Goal: Contribute content: Contribute content

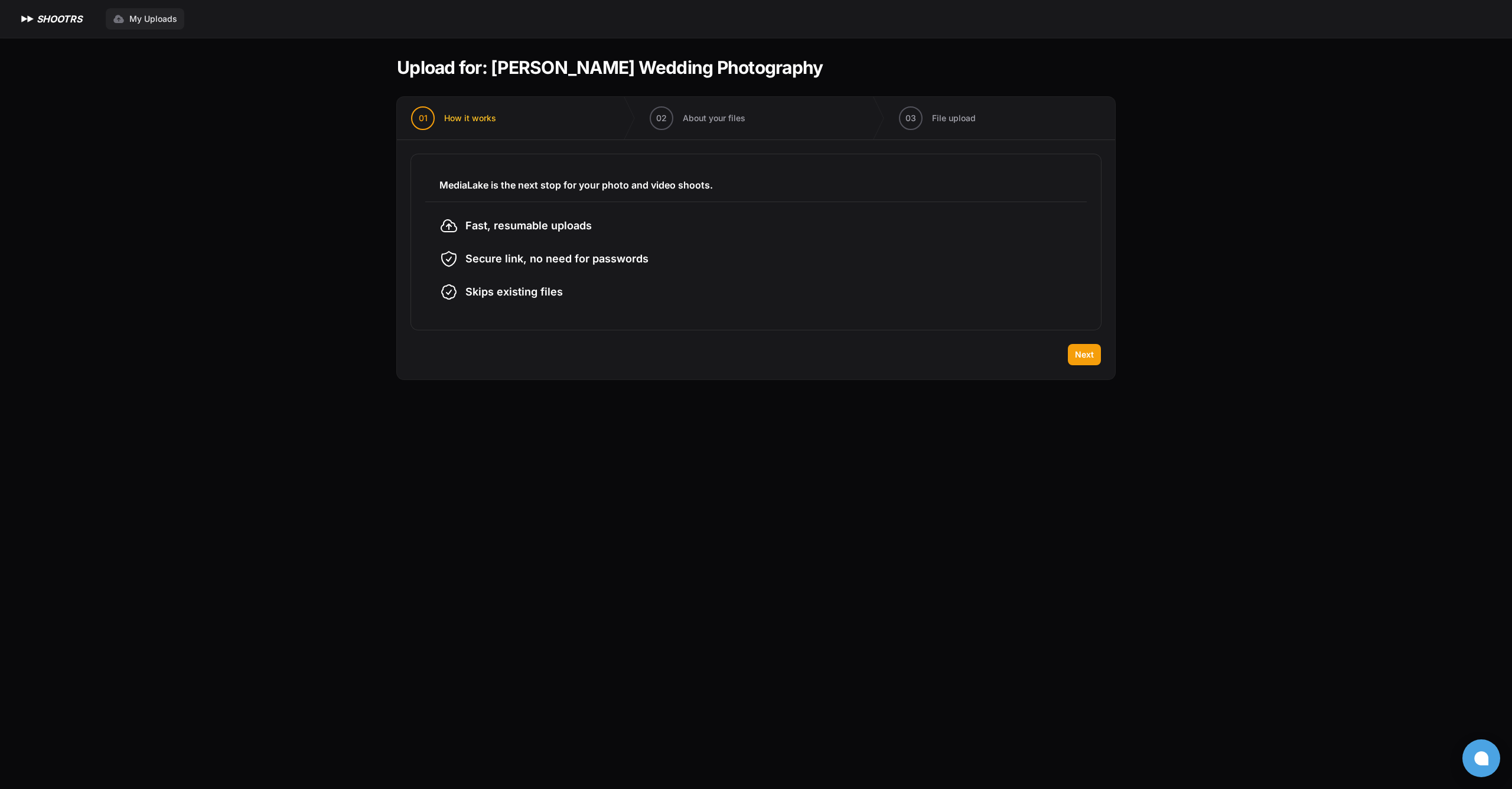
click at [127, 18] on link "My Uploads" at bounding box center [145, 19] width 79 height 21
click at [1088, 364] on button "Next" at bounding box center [1084, 354] width 33 height 21
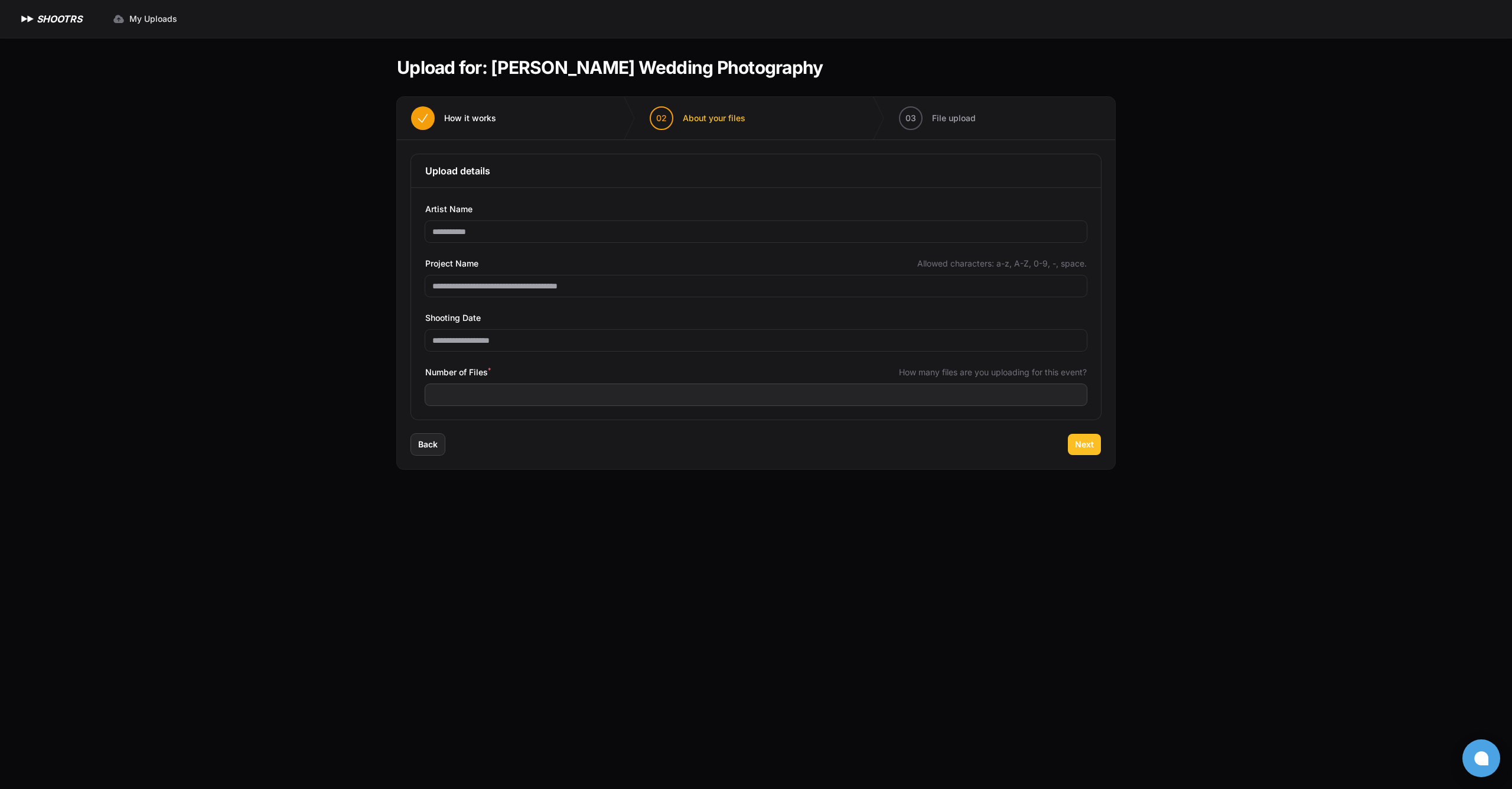
click at [1085, 440] on span "Next" at bounding box center [1084, 444] width 19 height 12
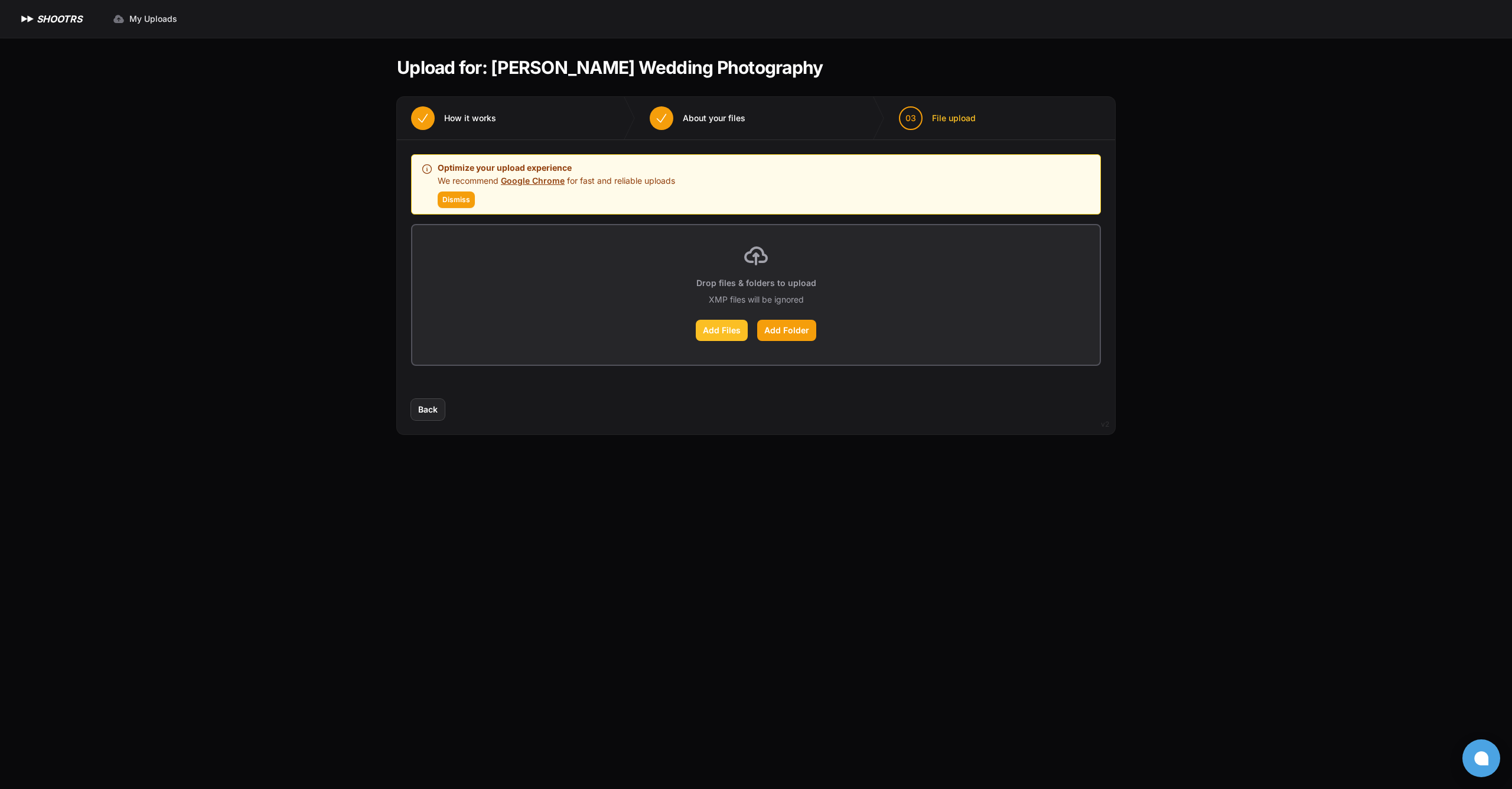
click at [732, 333] on label "Add Files" at bounding box center [722, 330] width 52 height 21
click at [0, 0] on input "Add Files" at bounding box center [0, 0] width 0 height 0
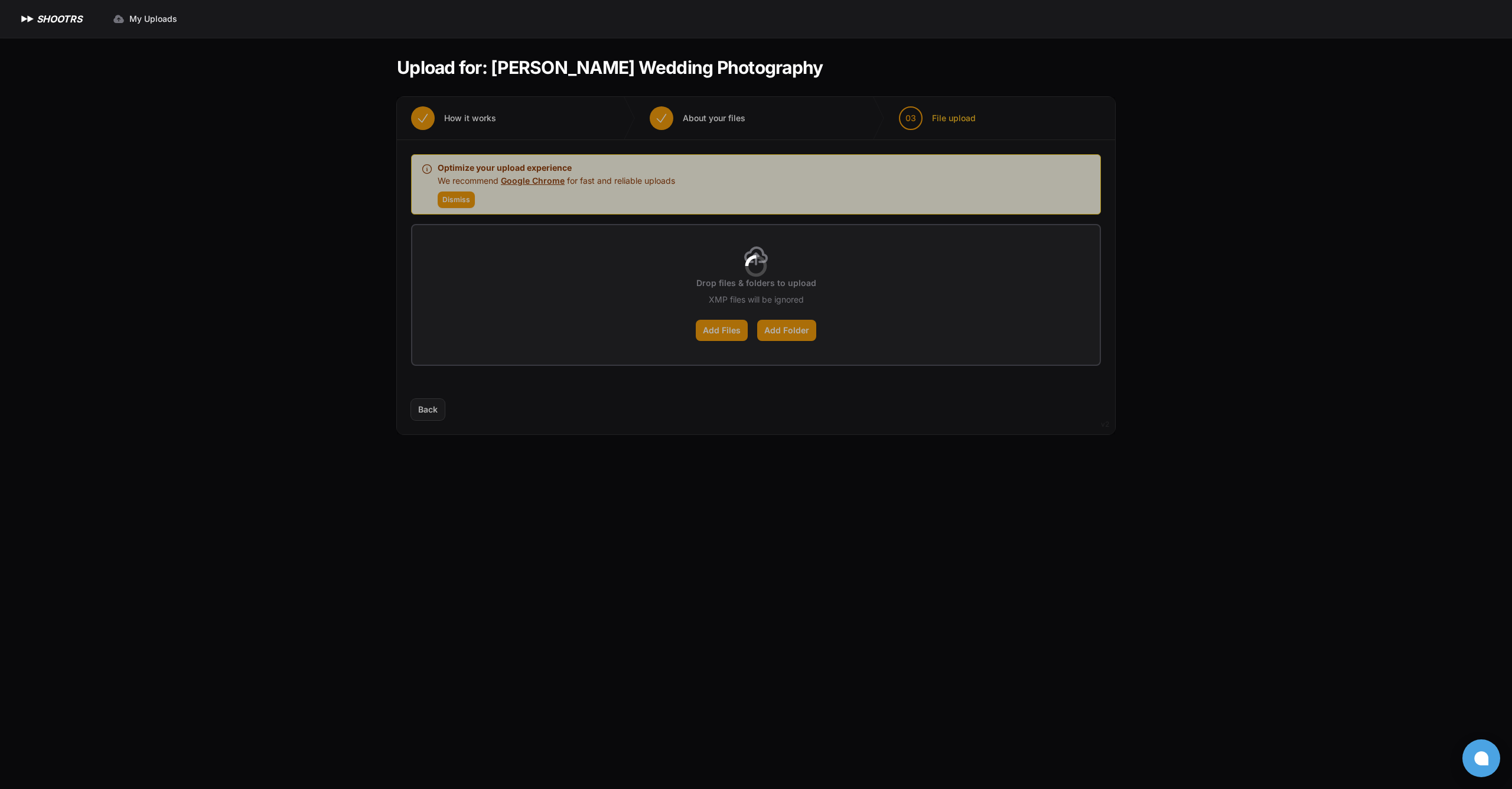
click at [449, 202] on div at bounding box center [756, 265] width 718 height 338
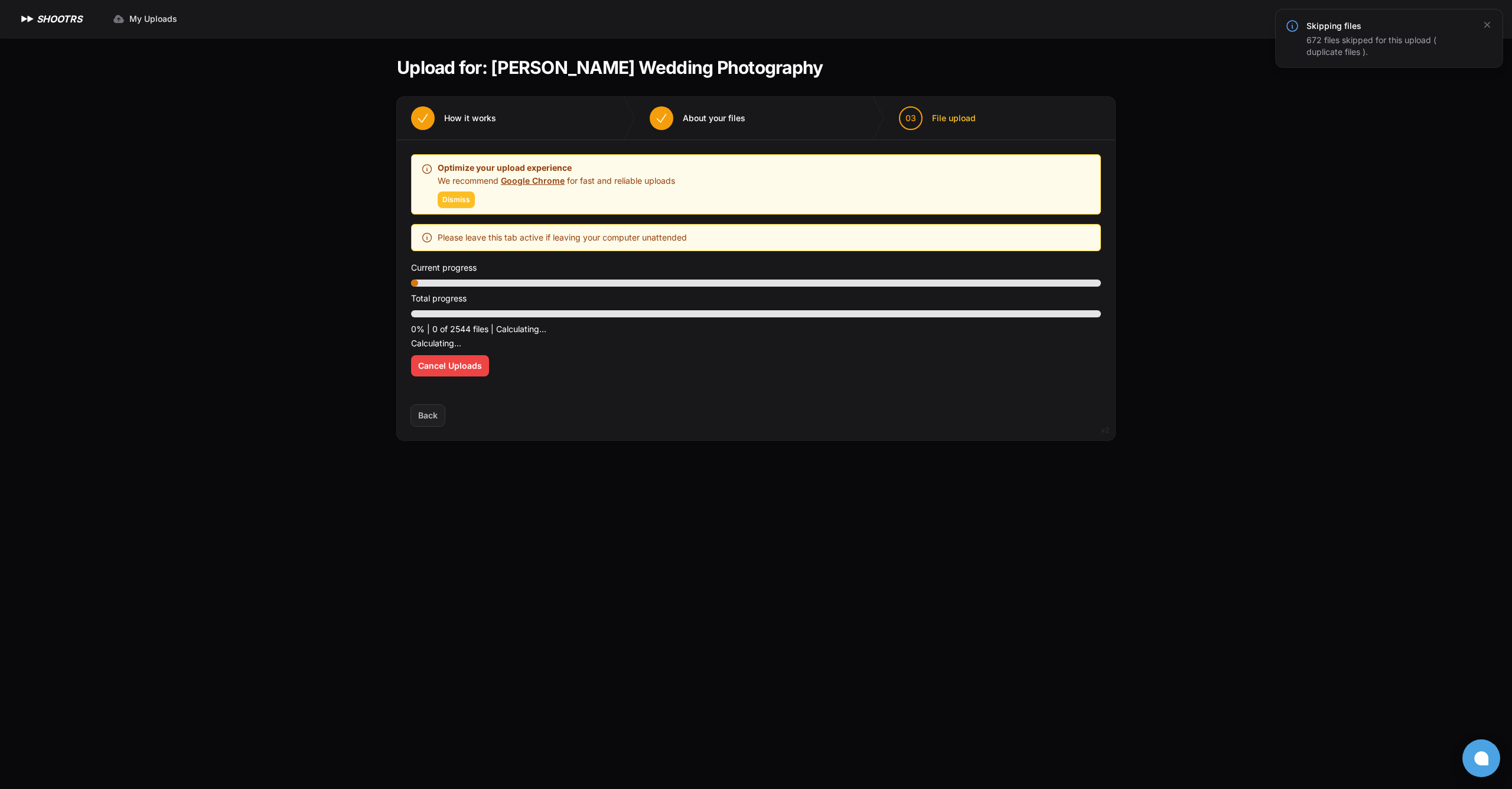
click at [458, 198] on span "Dismiss" at bounding box center [456, 200] width 28 height 10
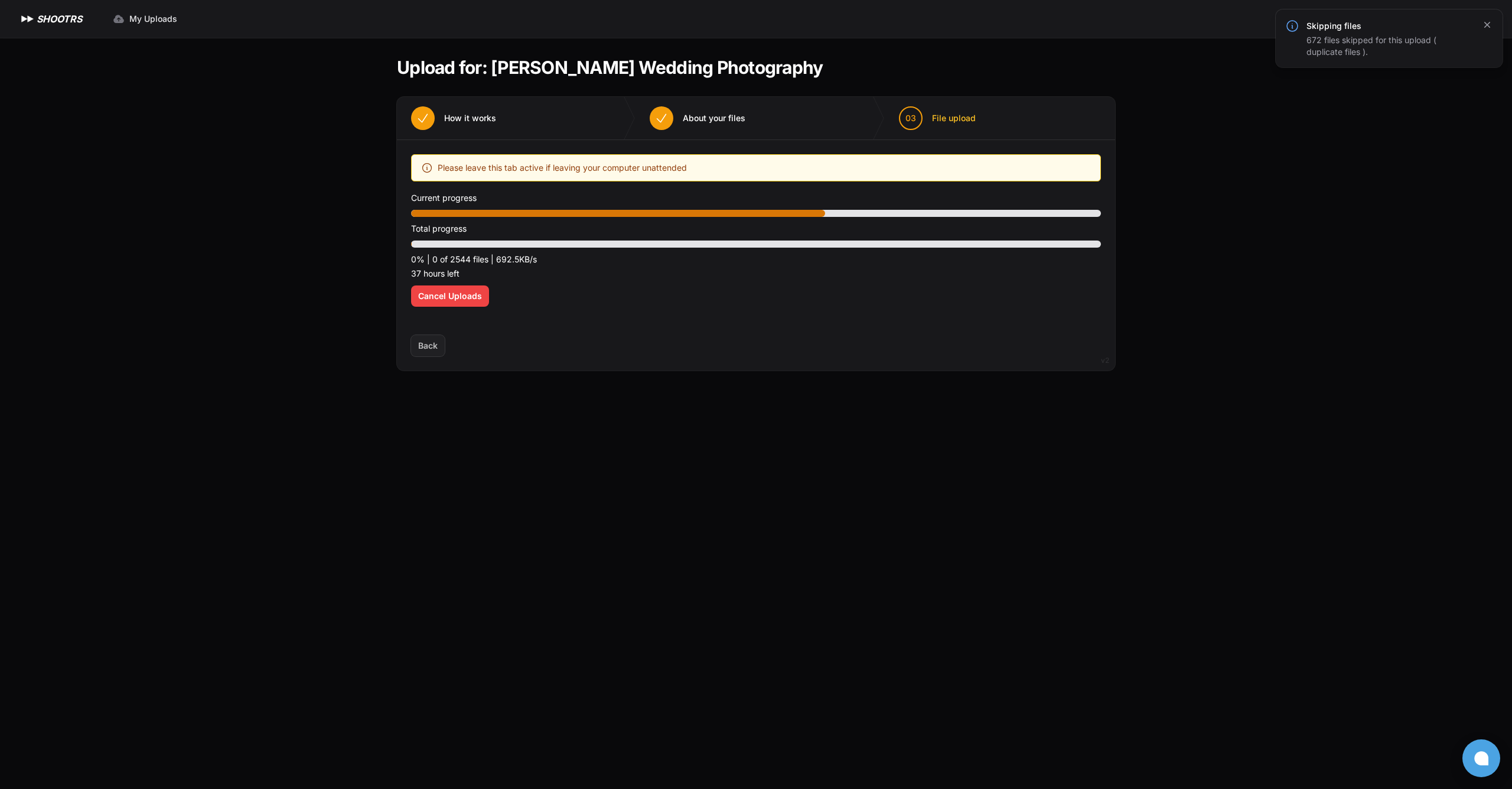
click at [1489, 26] on icon "button" at bounding box center [1487, 25] width 6 height 6
